Goal: Check status: Check status

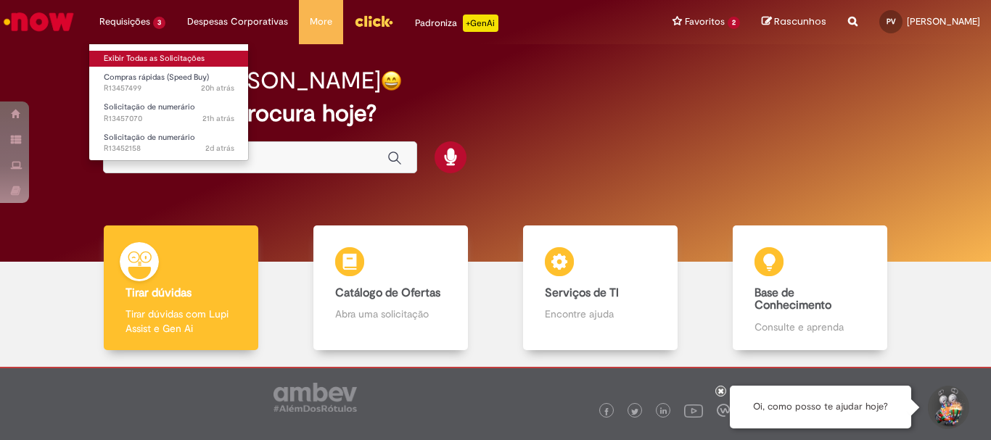
click at [155, 60] on link "Exibir Todas as Solicitações" at bounding box center [169, 59] width 160 height 16
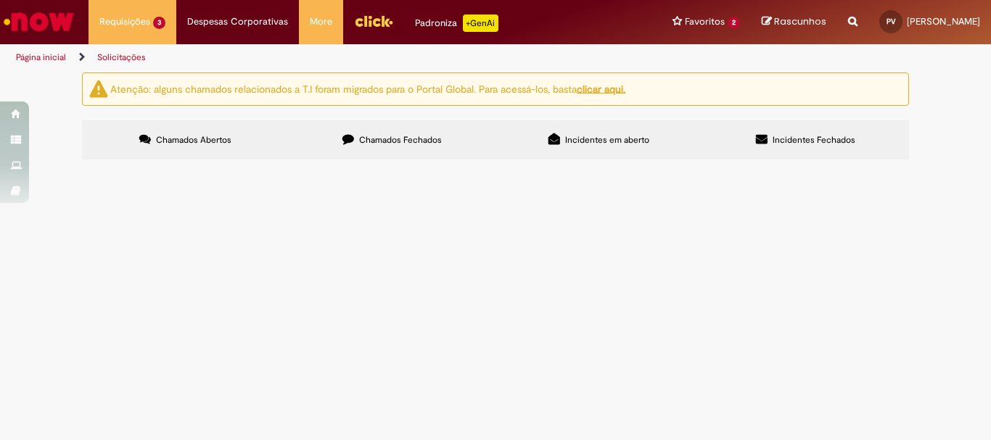
click at [0, 0] on span "Compras rápidas (Speed Buy)" at bounding box center [0, 0] width 0 height 0
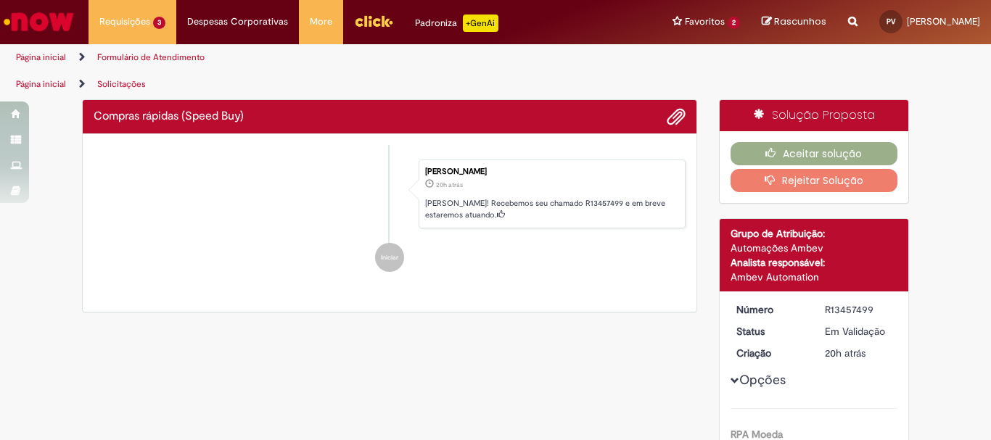
click at [114, 252] on ul "[PERSON_NAME] 20h atrás 20 horas atrás [PERSON_NAME]! Recebemos seu chamado R13…" at bounding box center [390, 216] width 592 height 142
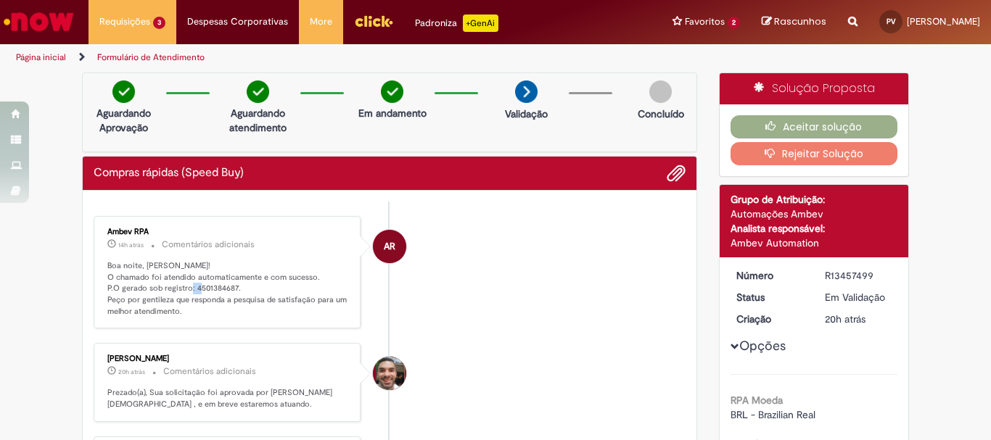
drag, startPoint x: 229, startPoint y: 285, endPoint x: 215, endPoint y: 293, distance: 15.9
click at [215, 293] on p "Boa noite, [PERSON_NAME]! O chamado foi atendido automaticamente e com sucesso.…" at bounding box center [228, 288] width 242 height 57
click at [229, 291] on p "Boa noite, [PERSON_NAME]! O chamado foi atendido automaticamente e com sucesso.…" at bounding box center [228, 288] width 242 height 57
click at [229, 292] on p "Boa noite, [PERSON_NAME]! O chamado foi atendido automaticamente e com sucesso.…" at bounding box center [228, 288] width 242 height 57
drag, startPoint x: 230, startPoint y: 287, endPoint x: 189, endPoint y: 286, distance: 41.4
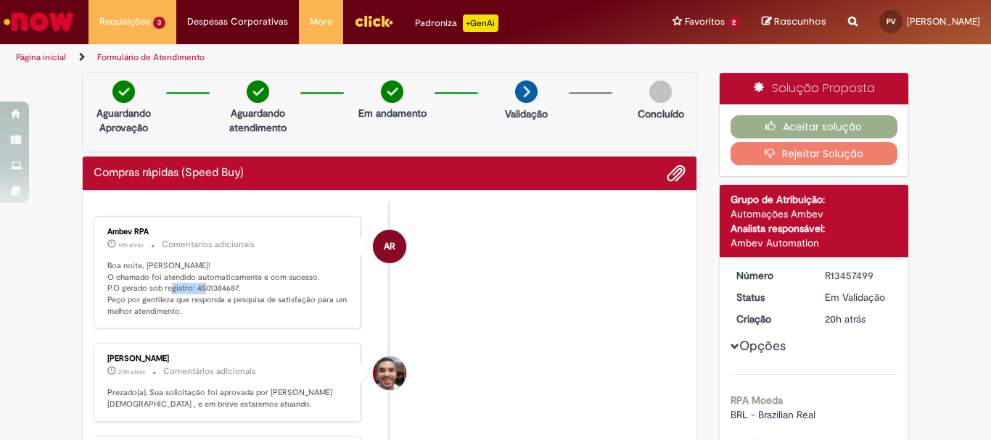
click at [189, 286] on p "Boa noite, [PERSON_NAME]! O chamado foi atendido automaticamente e com sucesso.…" at bounding box center [228, 288] width 242 height 57
copy p "4501384687"
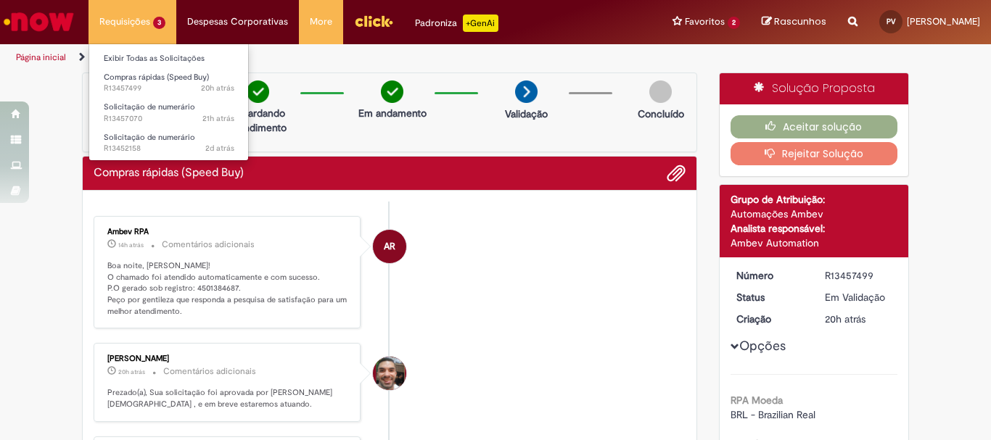
click at [109, 30] on li "Requisições 3 Exibir Todas as Solicitações Compras rápidas (Speed Buy) 20h atrá…" at bounding box center [133, 22] width 88 height 44
click at [128, 55] on link "Exibir Todas as Solicitações" at bounding box center [169, 59] width 160 height 16
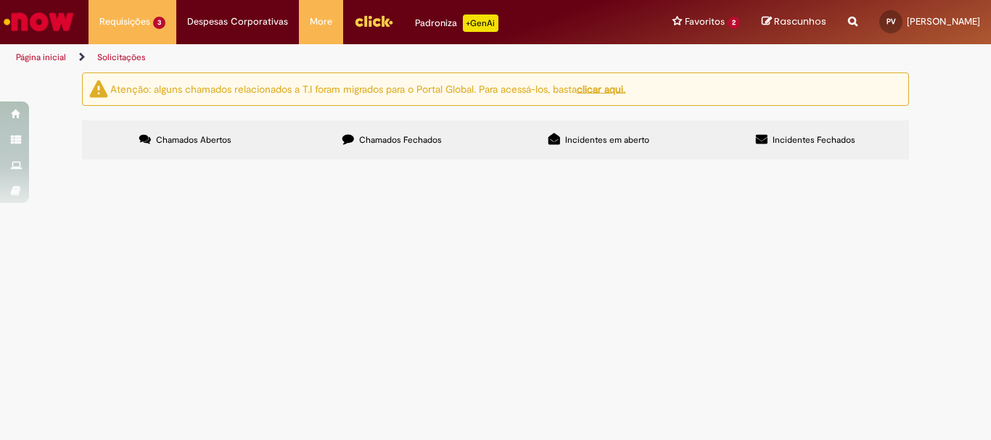
click at [0, 0] on span "Solicitação de numerário" at bounding box center [0, 0] width 0 height 0
click at [0, 0] on span "R13457070" at bounding box center [0, 0] width 0 height 0
